Goal: Find contact information: Find contact information

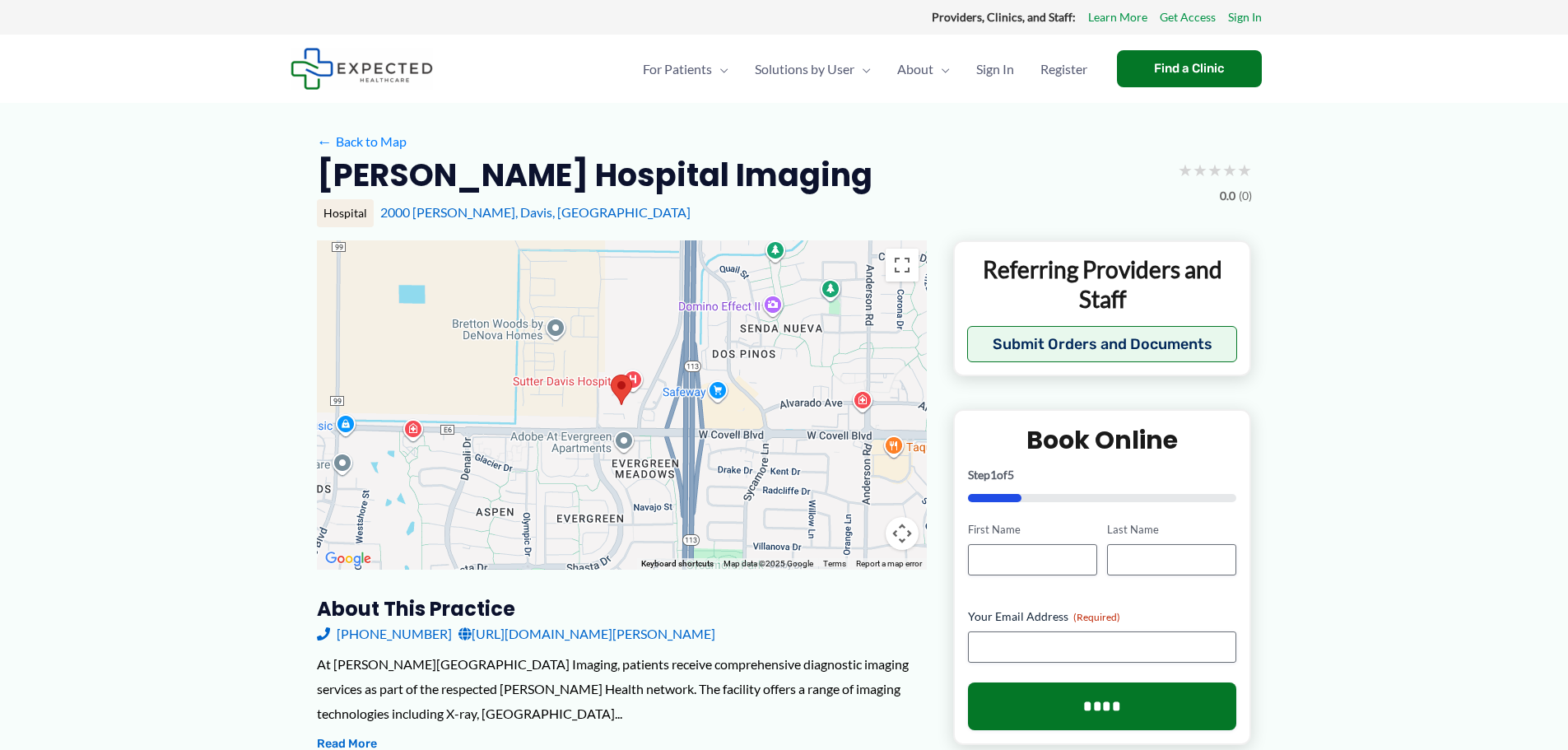
click at [542, 632] on link "[URL][DOMAIN_NAME][PERSON_NAME]" at bounding box center [587, 634] width 257 height 24
click at [356, 737] on button "Read More" at bounding box center [347, 744] width 60 height 19
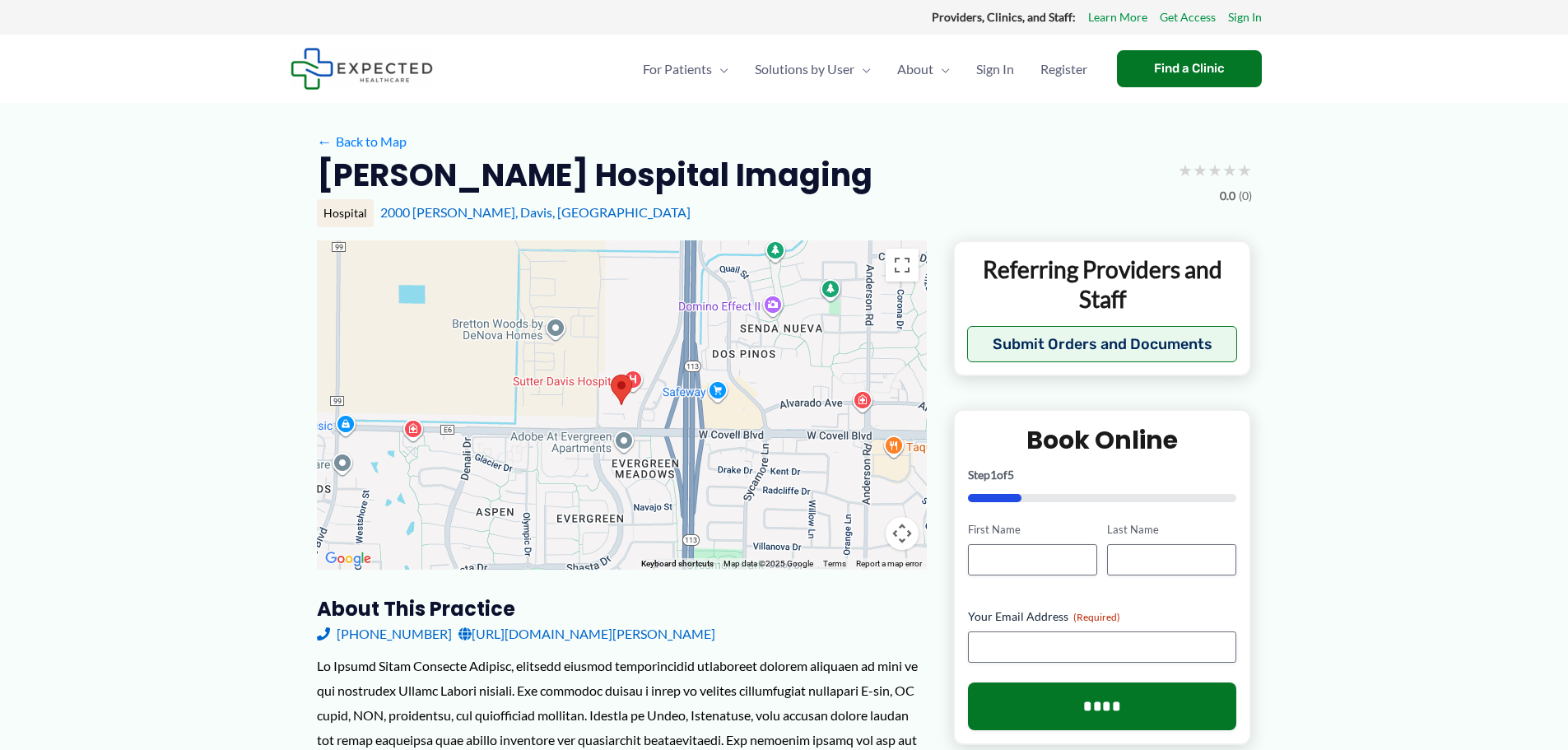
click at [637, 633] on link "[URL][DOMAIN_NAME][PERSON_NAME]" at bounding box center [587, 634] width 257 height 24
